Goal: Task Accomplishment & Management: Use online tool/utility

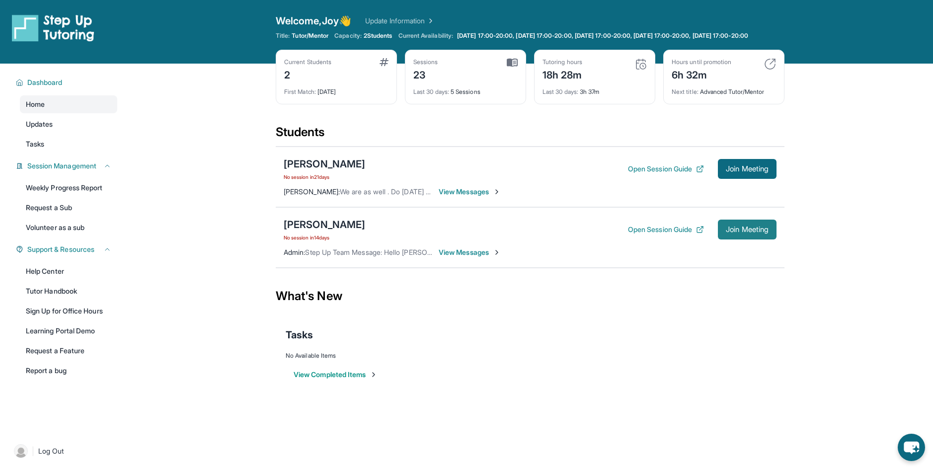
click at [756, 233] on span "Join Meeting" at bounding box center [747, 230] width 43 height 6
click at [61, 456] on span "Log Out" at bounding box center [51, 451] width 26 height 10
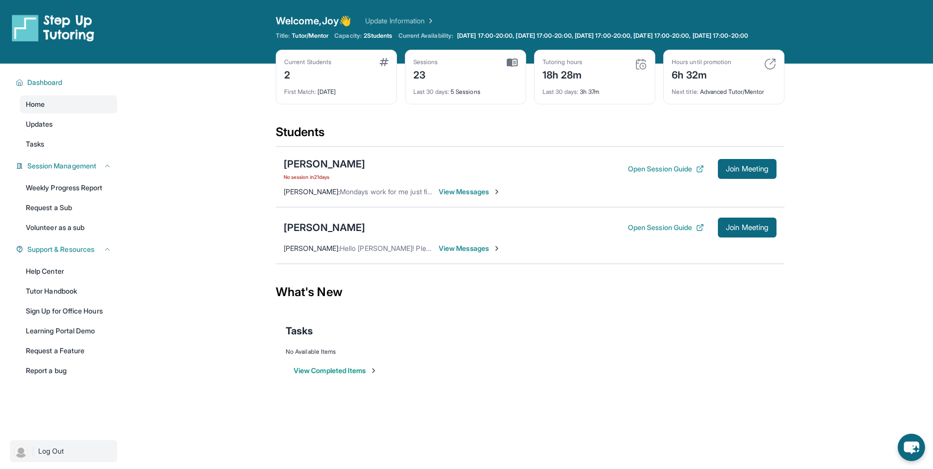
click at [61, 456] on span "Log Out" at bounding box center [51, 451] width 26 height 10
